Goal: Use online tool/utility: Use online tool/utility

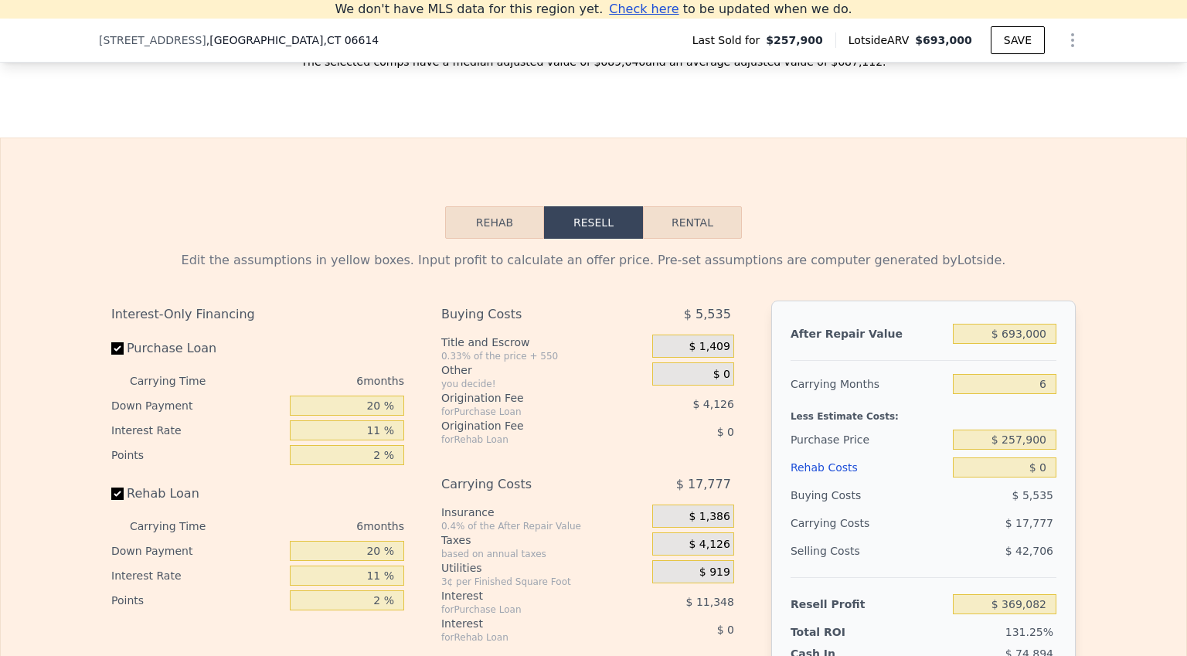
scroll to position [2180, 0]
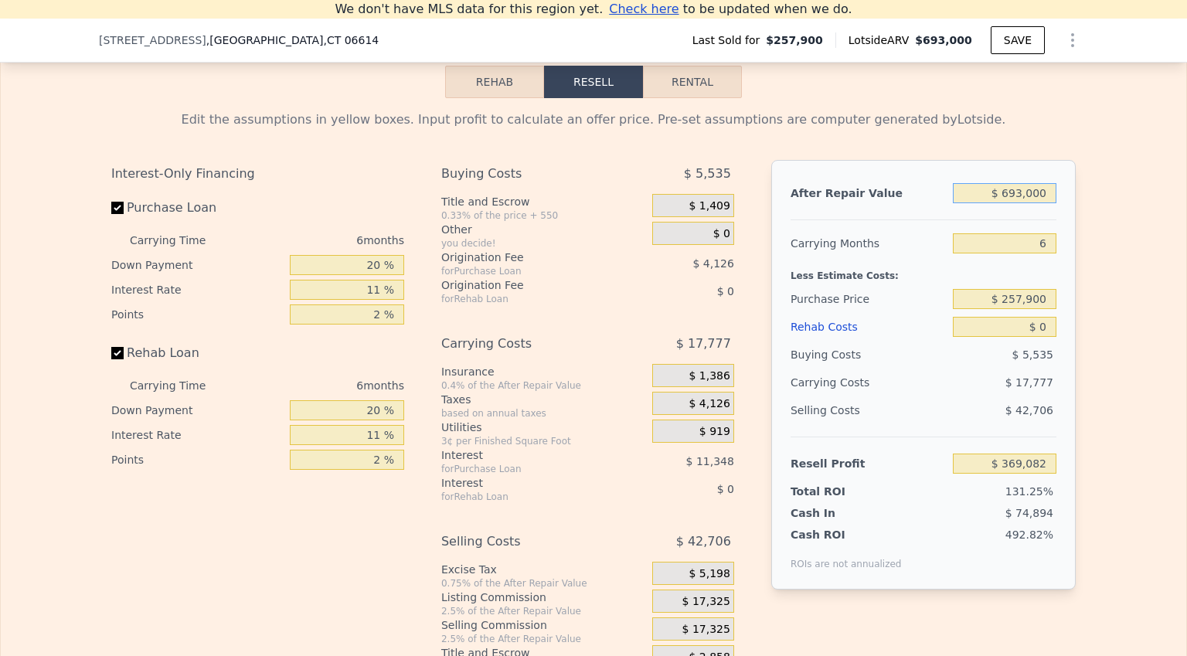
drag, startPoint x: 1041, startPoint y: 218, endPoint x: 1004, endPoint y: 224, distance: 37.6
click at [1004, 203] on input "$ 693,000" at bounding box center [1005, 193] width 104 height 20
type input "$ 5"
type input "-$ 280,371"
type input "$ 500,000"
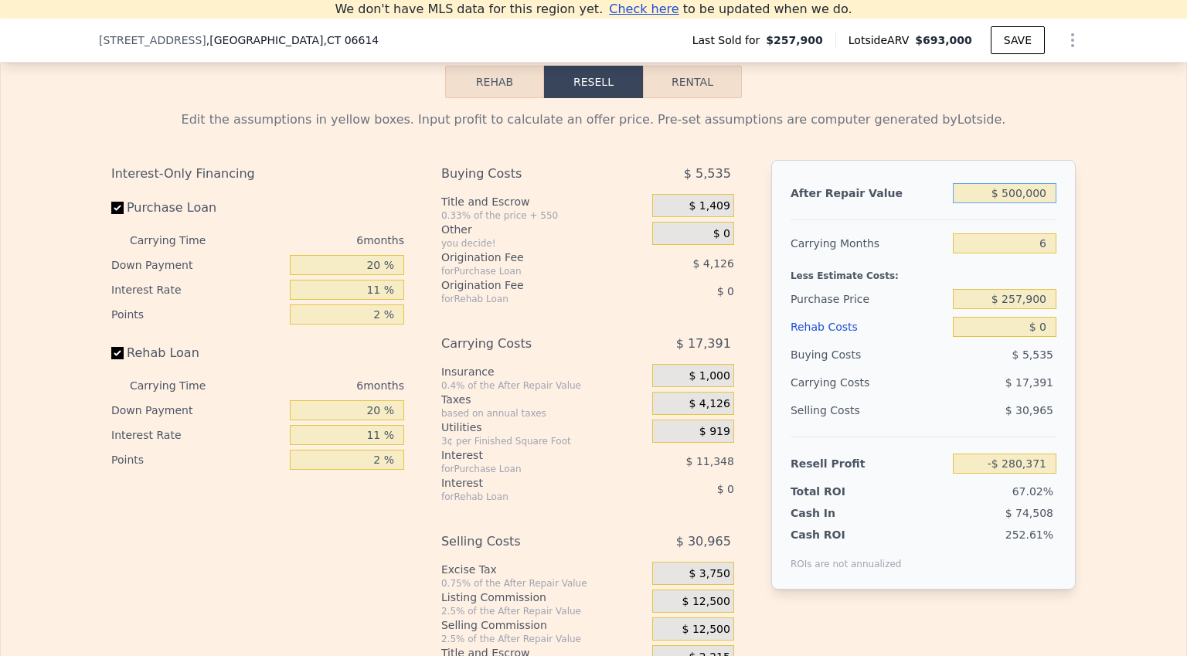
type input "$ 188,209"
type input "$ 500,000"
click at [1044, 254] on input "6" at bounding box center [1005, 243] width 104 height 20
type input "6"
click at [1043, 309] on input "$ 257,900" at bounding box center [1005, 299] width 104 height 20
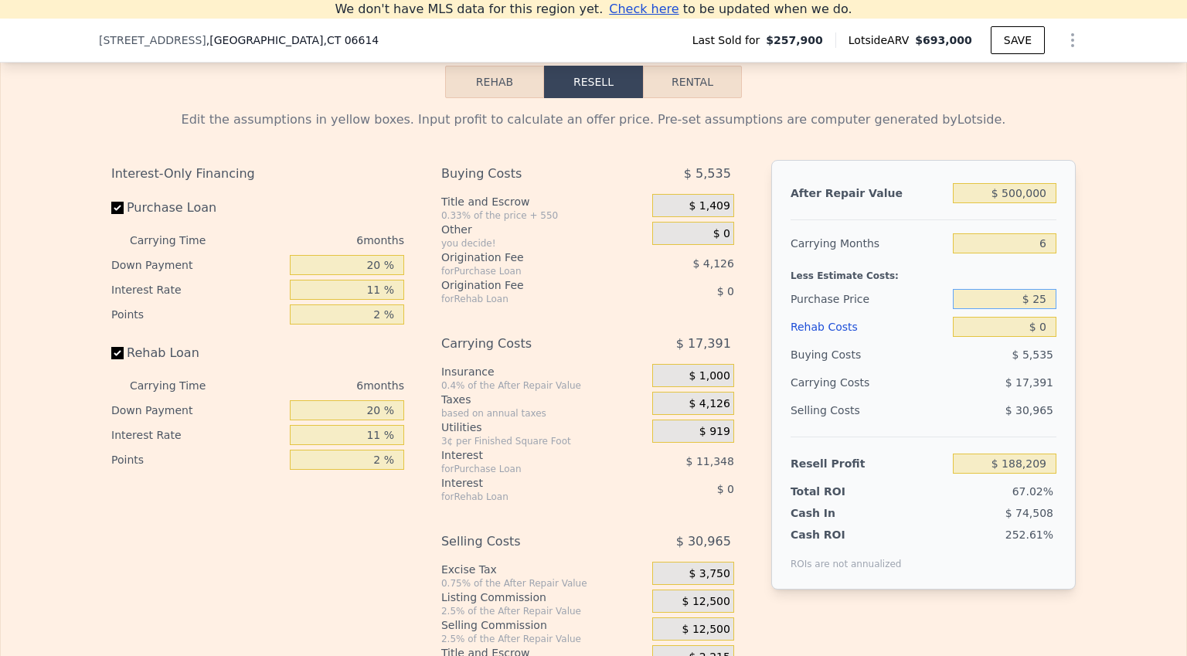
type input "$ 2"
click at [1039, 337] on input "$ 0" at bounding box center [1005, 327] width 104 height 20
type input "$ 3"
type input "$ 257,900"
type input "$ 188,206"
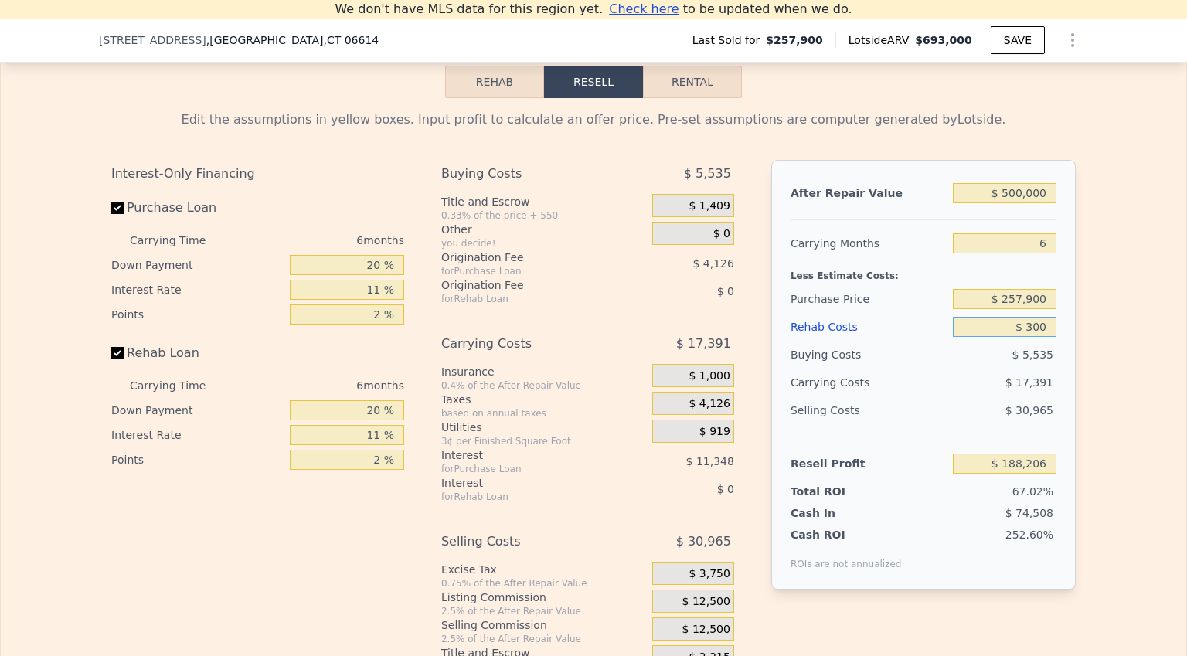
type input "$ 3,000"
type input "$ 185,029"
type input "$ 30,000"
type input "$ 156,409"
type input "$ 30,000"
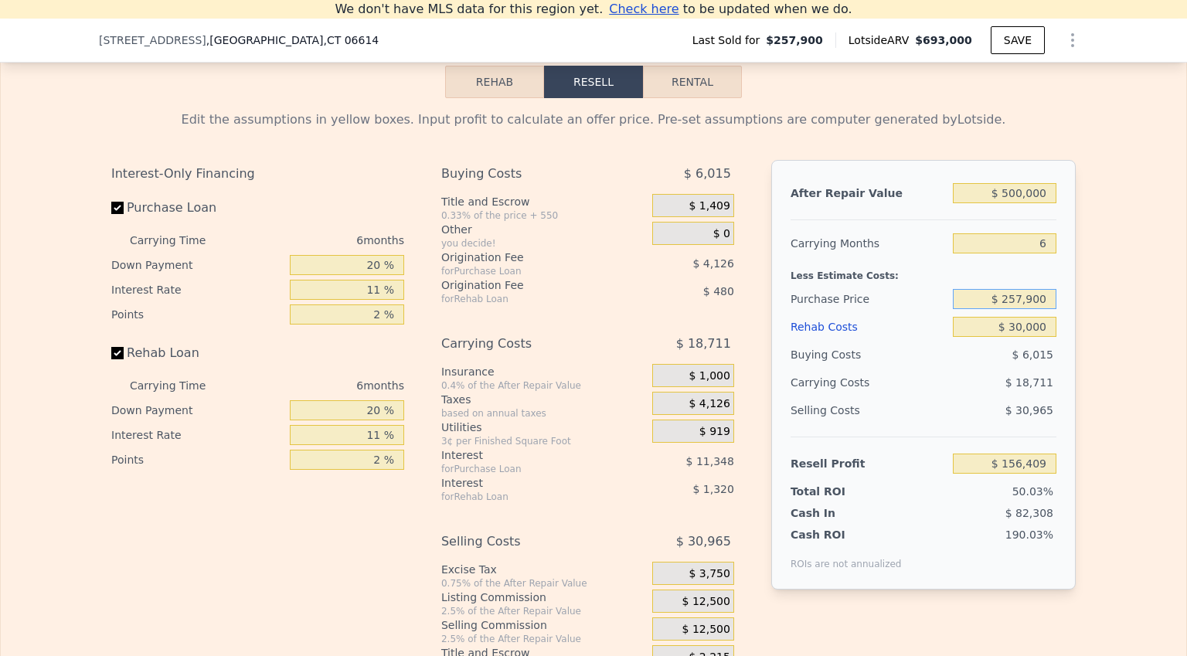
click at [1041, 309] on input "$ 257,900" at bounding box center [1005, 299] width 104 height 20
click at [1043, 474] on input "$ 156,409" at bounding box center [1005, 464] width 104 height 20
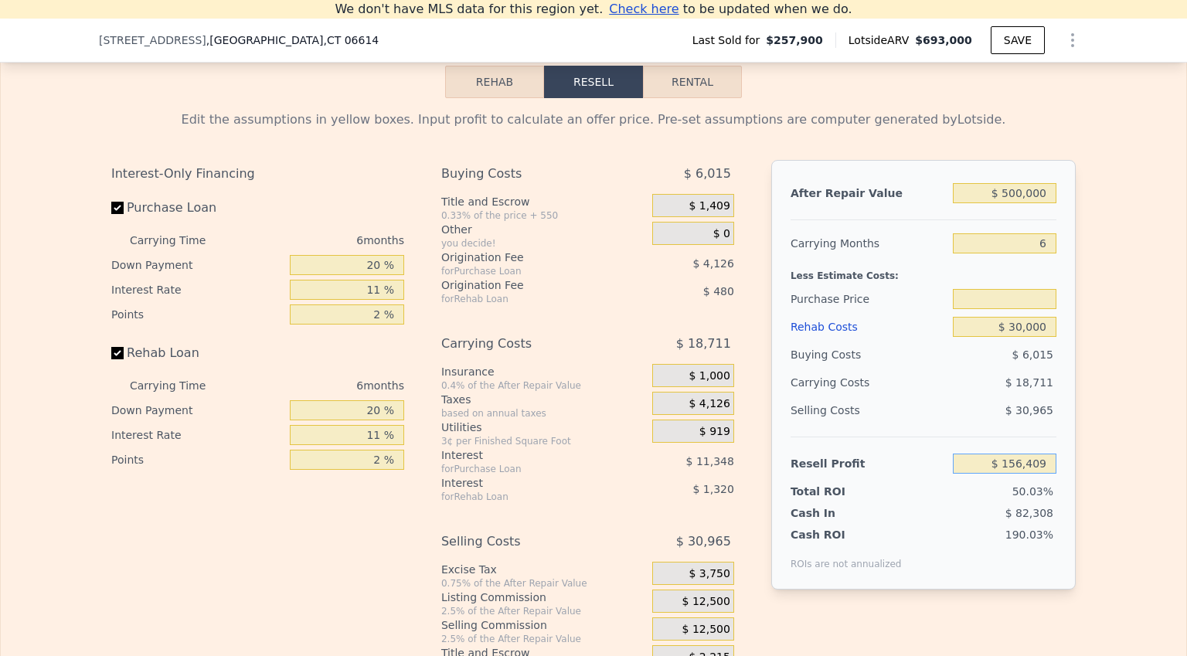
type input "$ 257,900"
type input "$ 50,000"
click at [1031, 309] on input "$ 257,900" at bounding box center [1005, 299] width 104 height 20
type input "$ 357,970"
drag, startPoint x: 1043, startPoint y: 321, endPoint x: 1005, endPoint y: 322, distance: 37.9
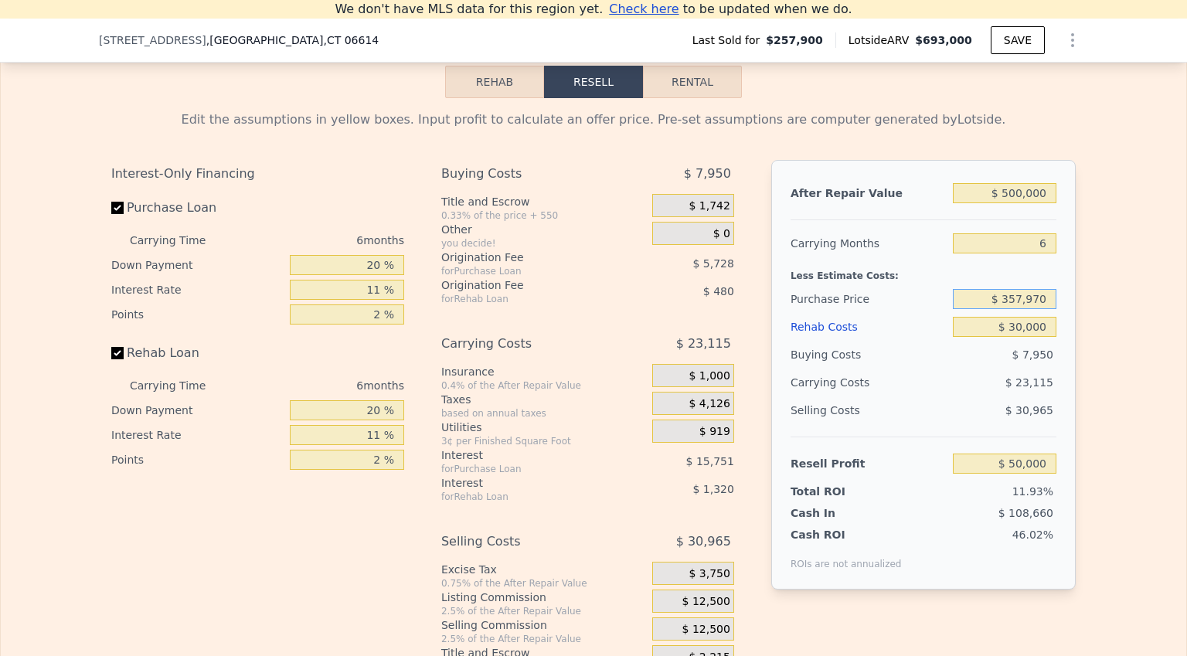
click at [1005, 309] on input "$ 357,970" at bounding box center [1005, 299] width 104 height 20
click at [1036, 254] on input "6" at bounding box center [1005, 243] width 104 height 20
type input "4"
type input "$ 57,705"
type input "4"
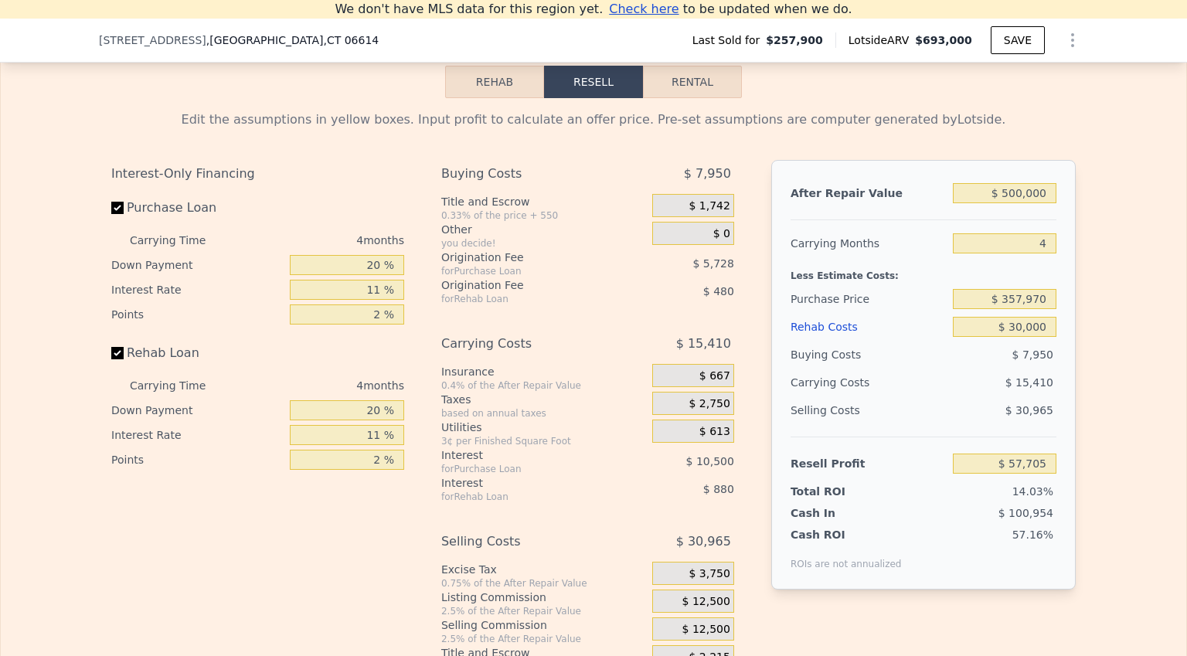
click at [995, 369] on div "$ 7,950" at bounding box center [1005, 355] width 104 height 28
